Goal: Task Accomplishment & Management: Use online tool/utility

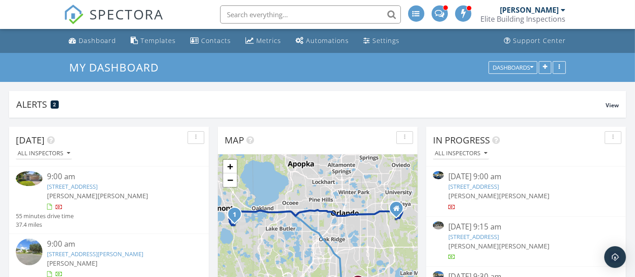
click at [32, 174] on img at bounding box center [29, 178] width 27 height 15
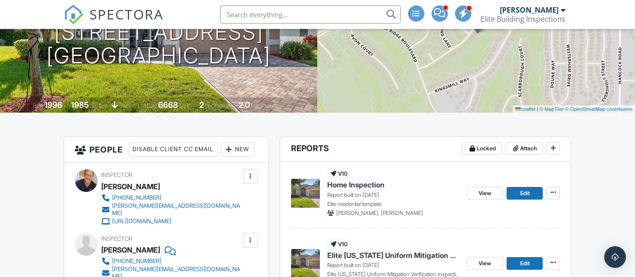
scroll to position [151, 0]
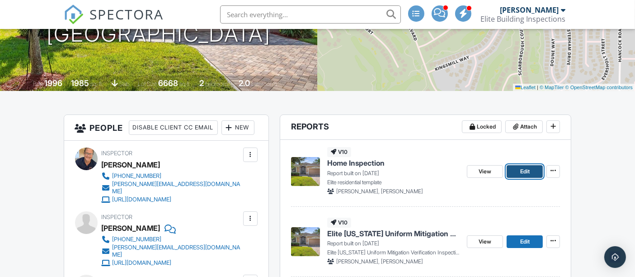
click at [521, 169] on span "Edit" at bounding box center [524, 171] width 9 height 9
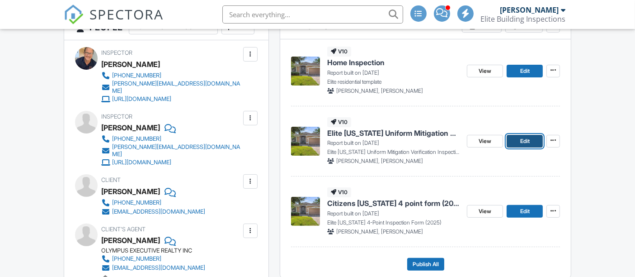
click at [521, 140] on span "Edit" at bounding box center [524, 141] width 9 height 9
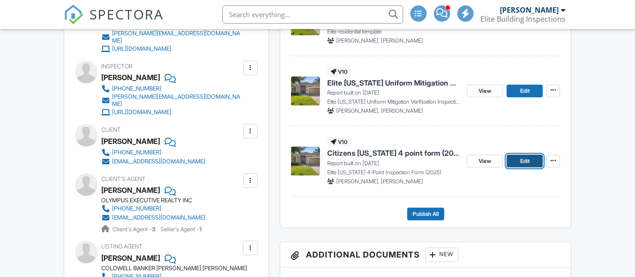
click at [527, 159] on span "Edit" at bounding box center [524, 160] width 9 height 9
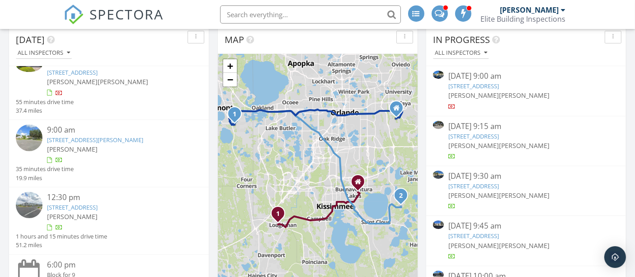
scroll to position [21, 0]
